Goal: Information Seeking & Learning: Learn about a topic

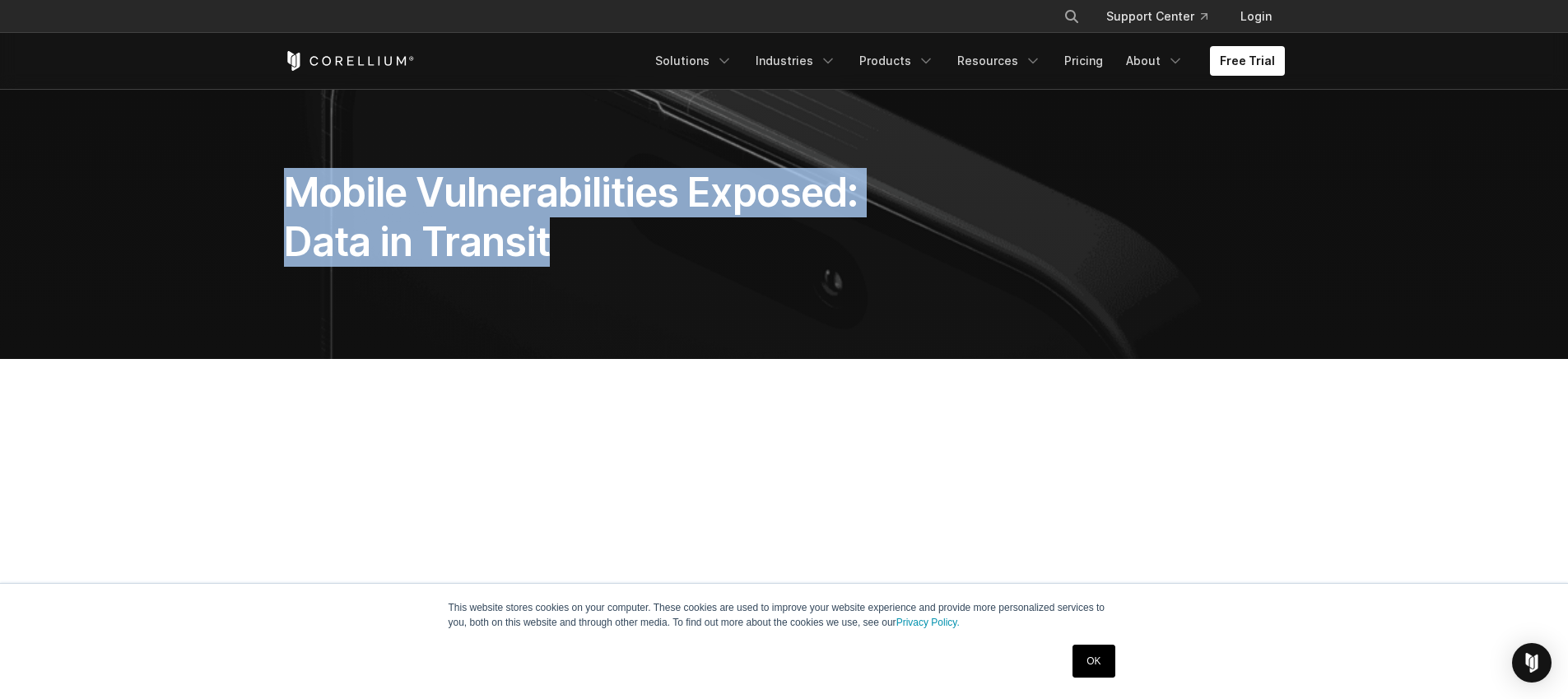
drag, startPoint x: 559, startPoint y: 246, endPoint x: 300, endPoint y: 196, distance: 263.8
click at [300, 196] on h1 "Mobile Vulnerabilities Exposed: Data in Transit" at bounding box center [612, 217] width 656 height 99
copy h1 "Mobile Vulnerabilities Exposed: Data in Transit"
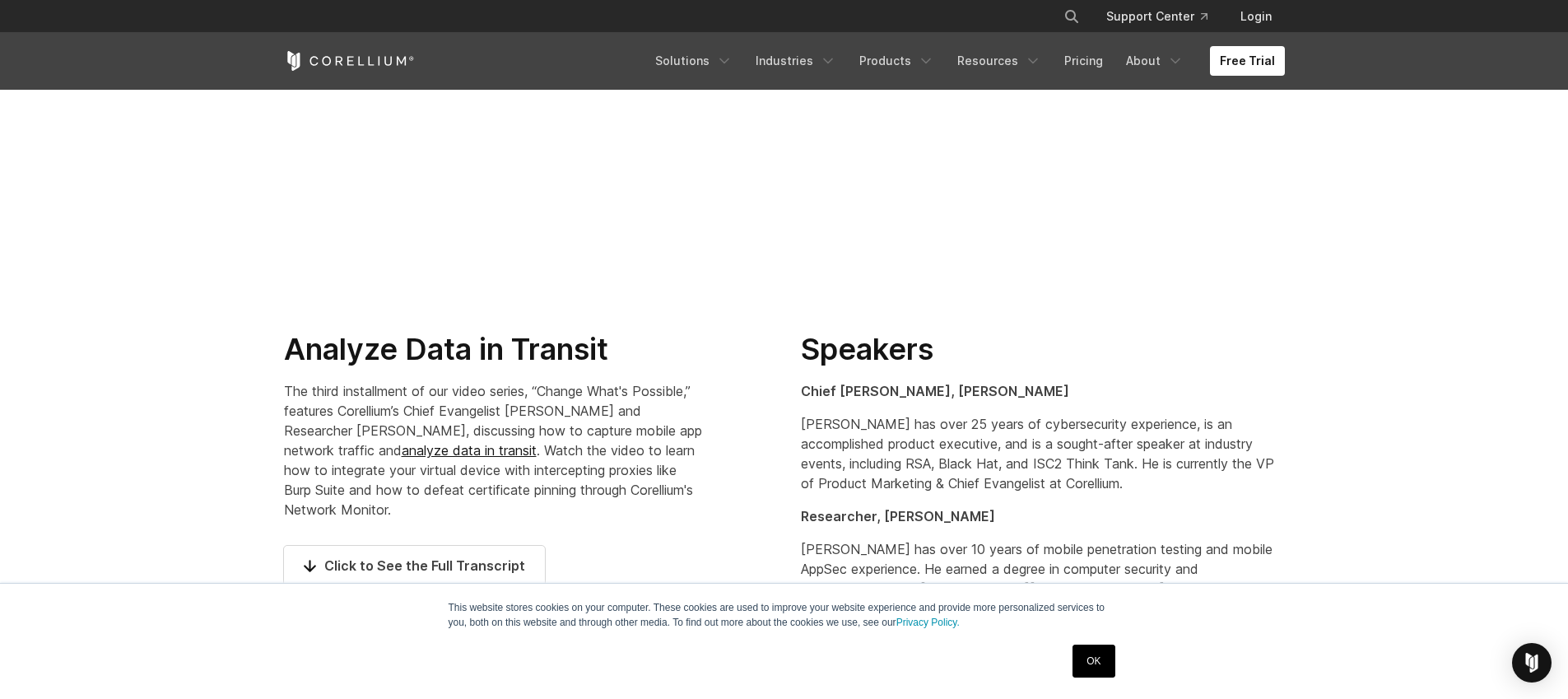
scroll to position [887, 0]
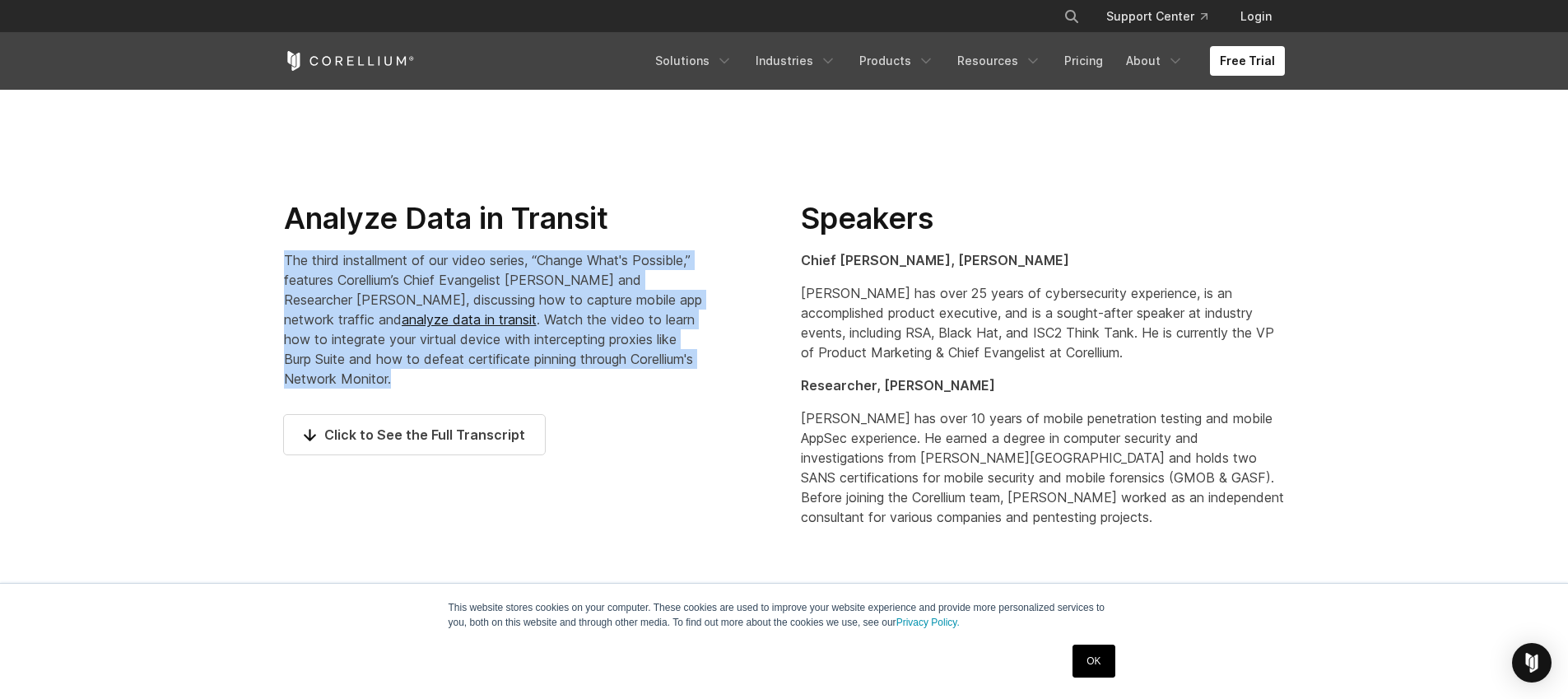
drag, startPoint x: 401, startPoint y: 380, endPoint x: 281, endPoint y: 266, distance: 165.5
click at [281, 266] on div "Analyze Data in Transit The third installment of our video series, “Change What…" at bounding box center [526, 334] width 517 height 268
copy p "The third installment of our video series, “Change What's Possible,” features C…"
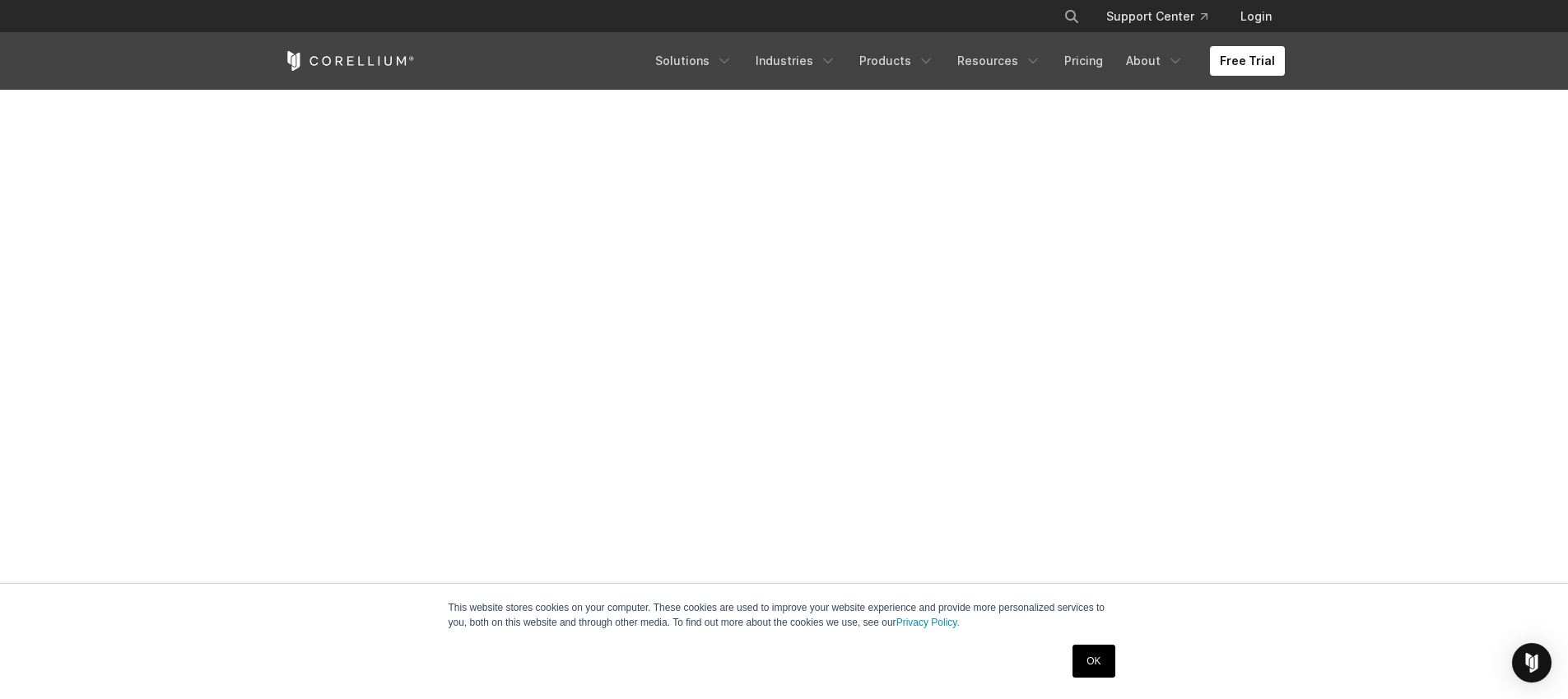
scroll to position [262, 0]
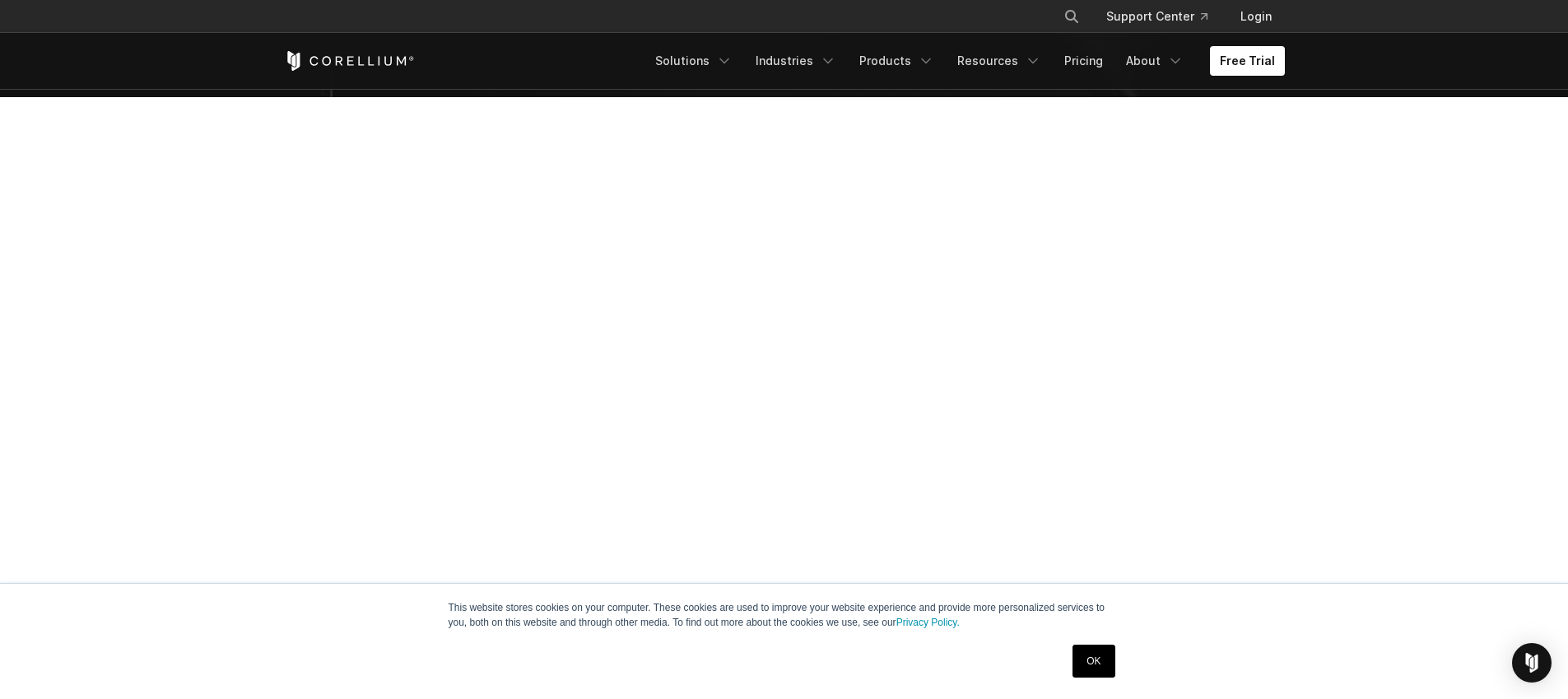
click at [1390, 341] on section at bounding box center [784, 447] width 1568 height 702
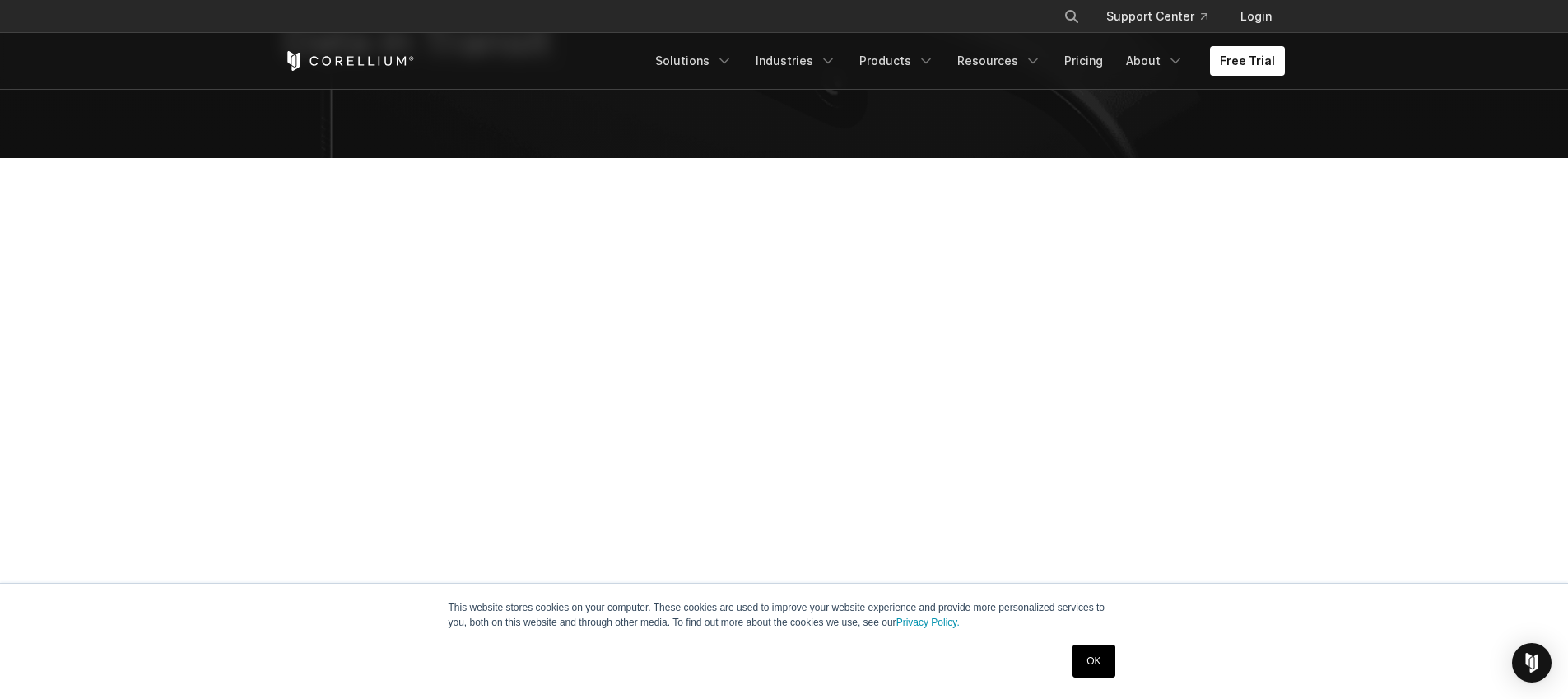
scroll to position [0, 0]
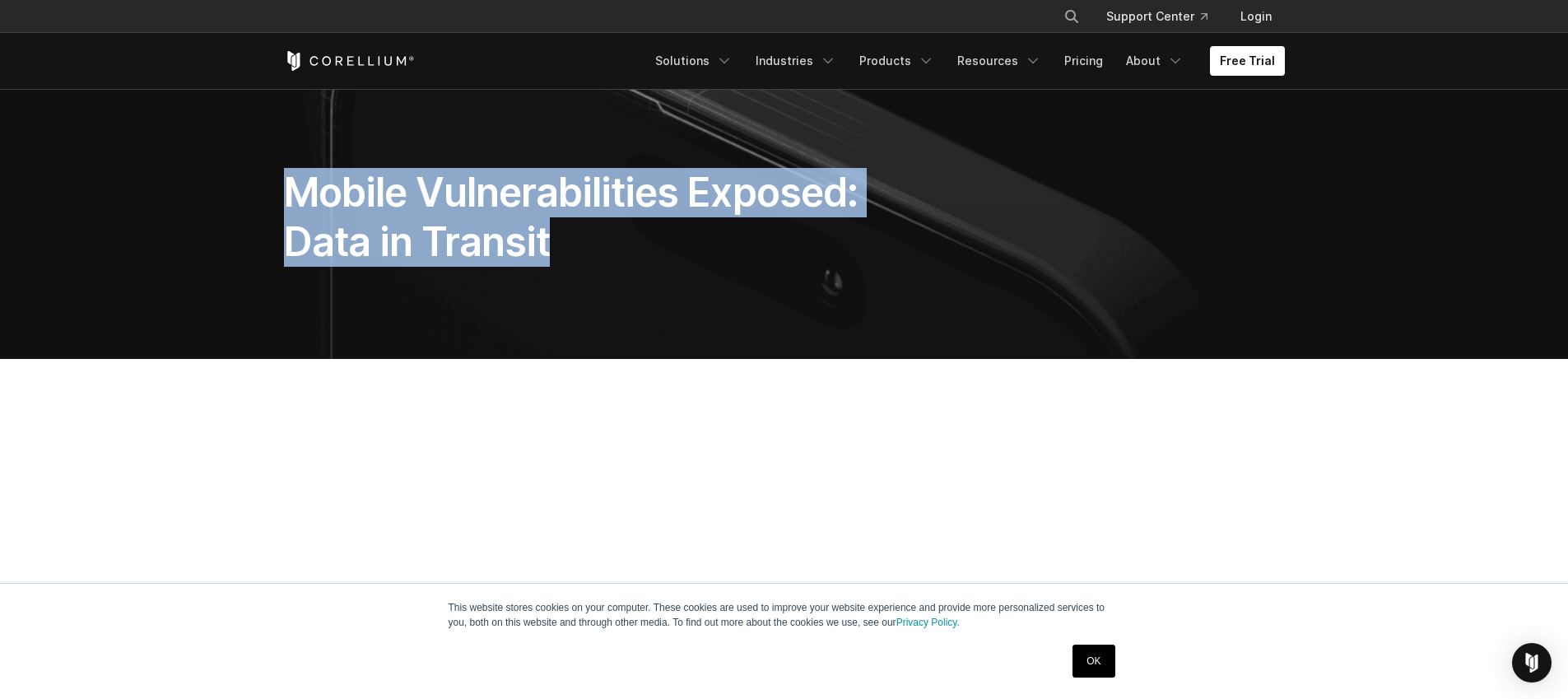
drag, startPoint x: 559, startPoint y: 245, endPoint x: 290, endPoint y: 204, distance: 272.1
click at [290, 204] on h1 "Mobile Vulnerabilities Exposed: Data in Transit" at bounding box center [612, 217] width 656 height 99
copy h1 "Mobile Vulnerabilities Exposed: Data in Transit"
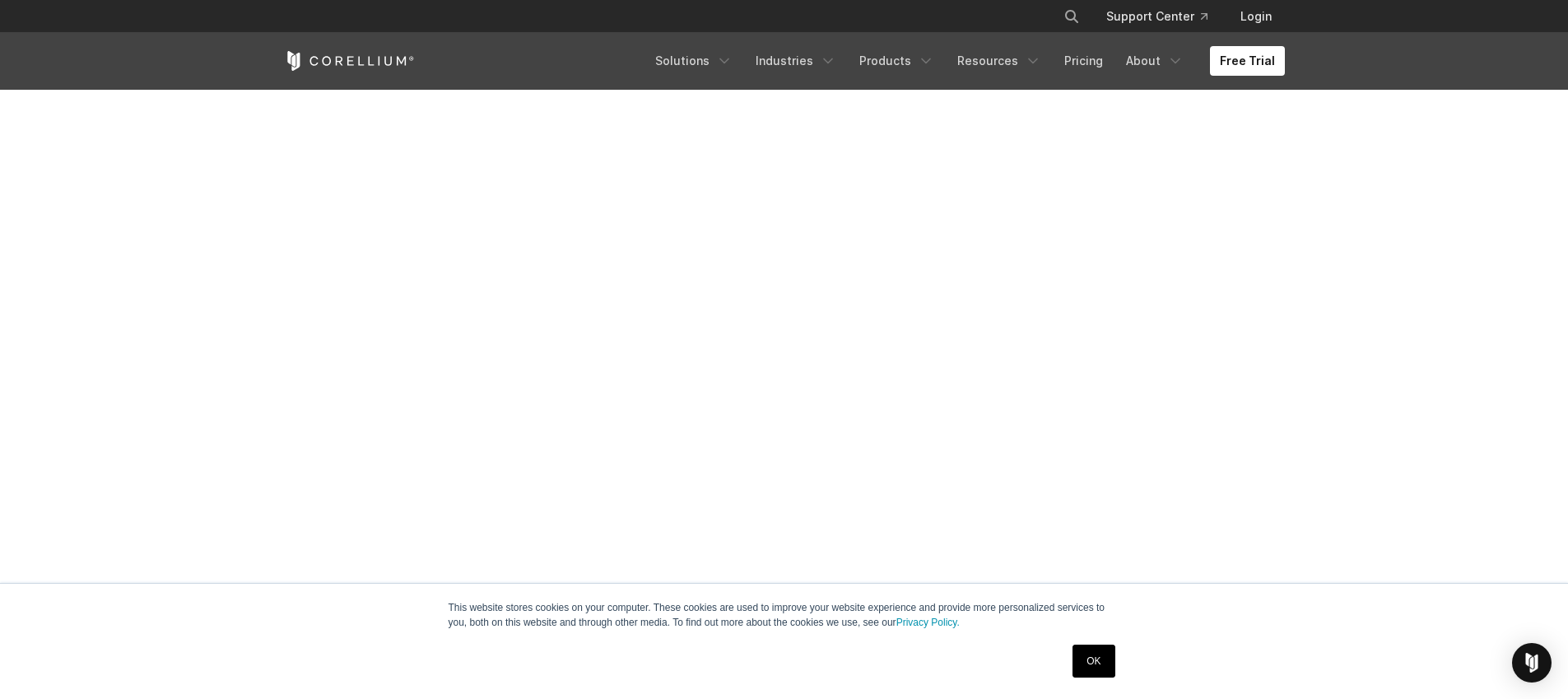
scroll to position [397, 0]
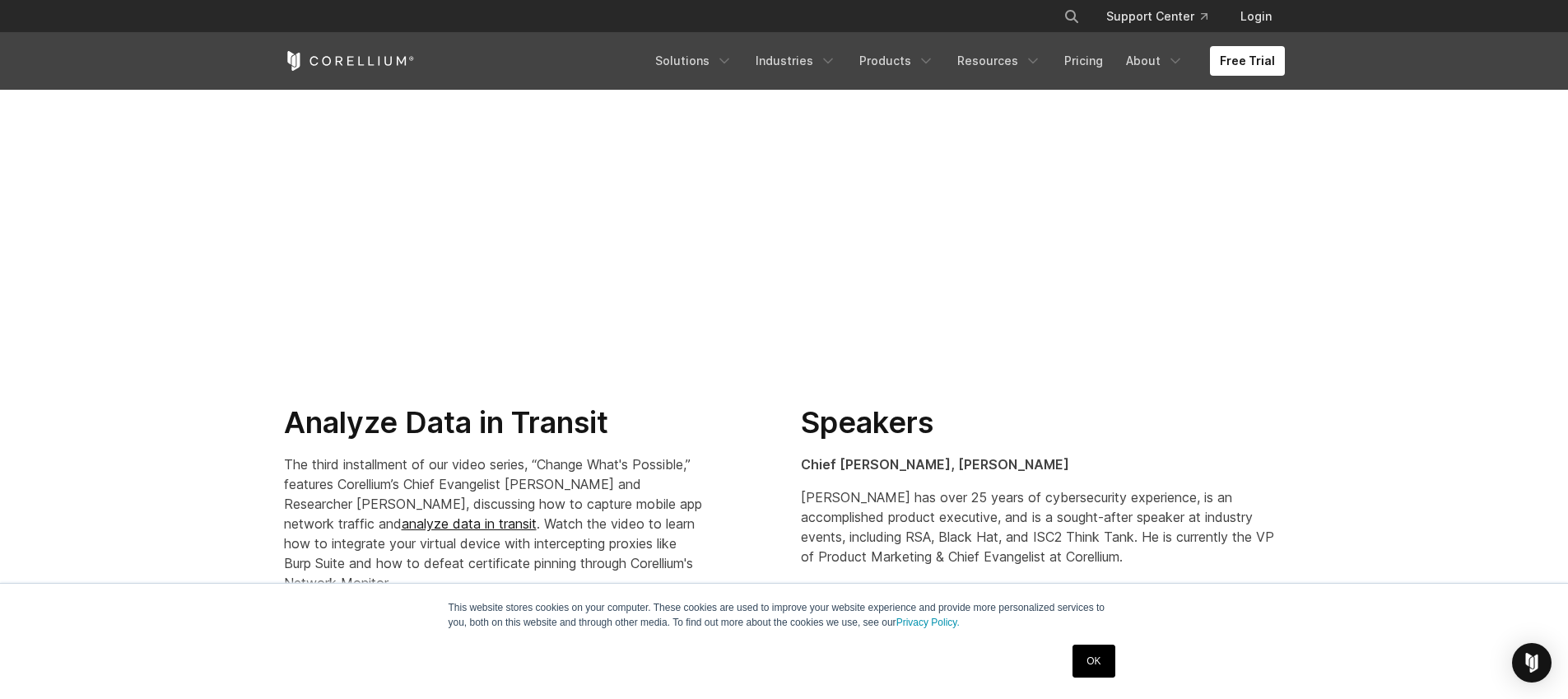
scroll to position [672, 0]
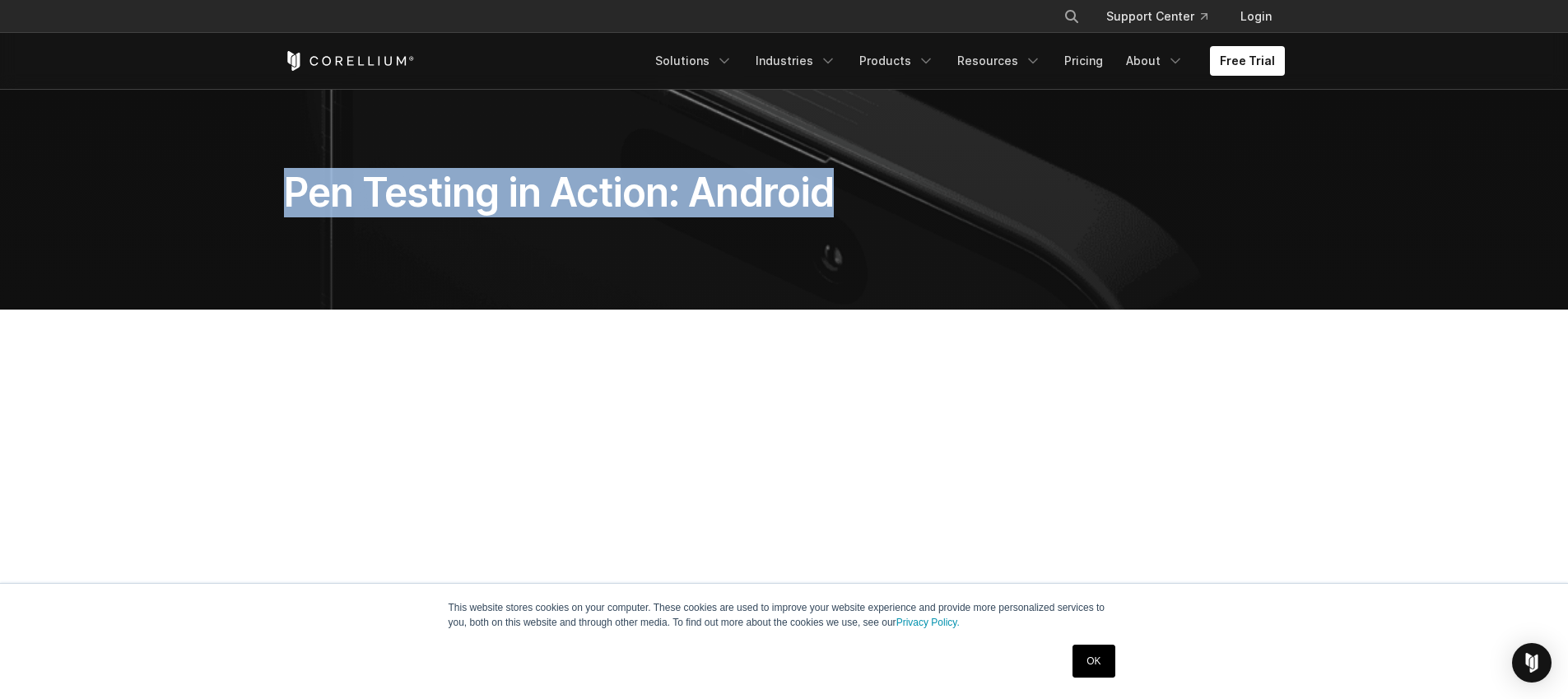
drag, startPoint x: 857, startPoint y: 196, endPoint x: 287, endPoint y: 199, distance: 570.0
click at [287, 199] on h1 "Pen Testing in Action: Android" at bounding box center [612, 193] width 656 height 49
copy h1 "Pen Testing in Action: Android"
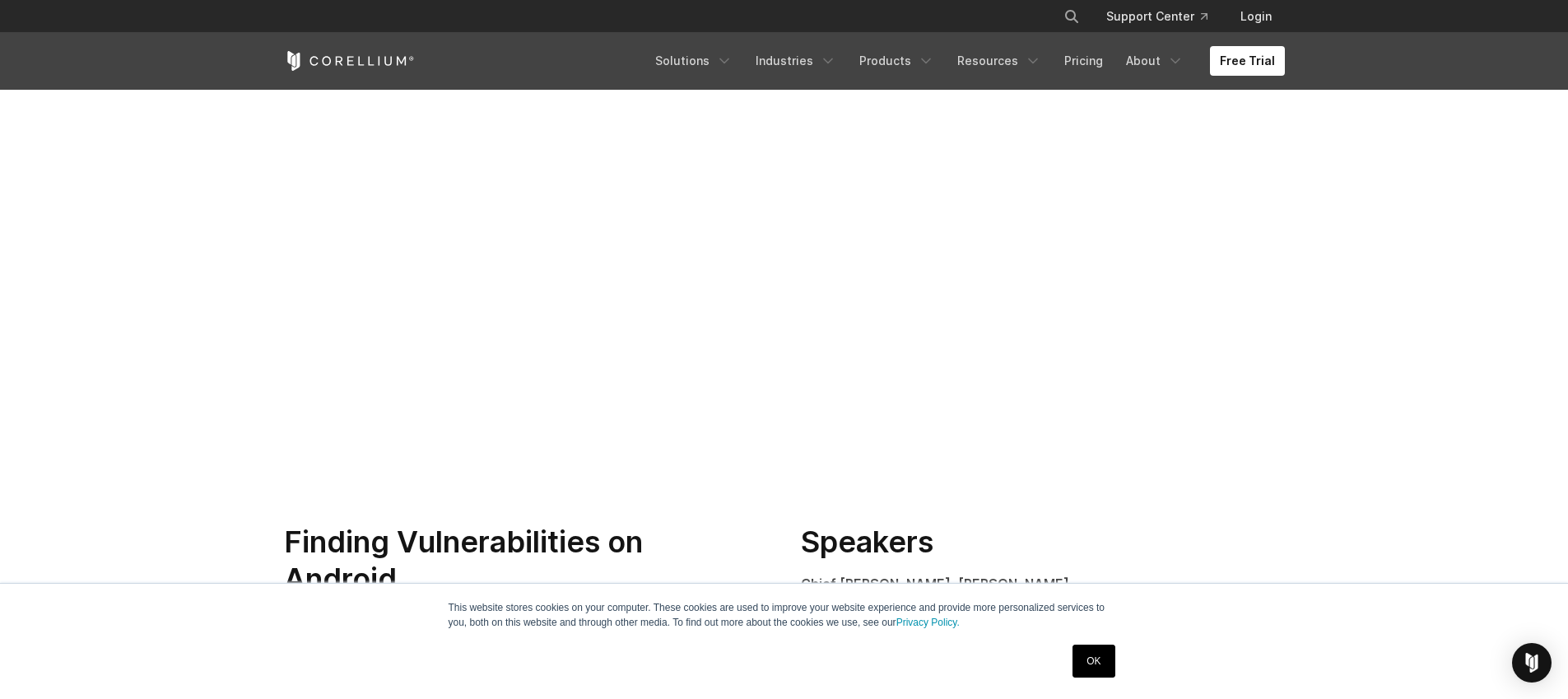
scroll to position [441, 0]
